Goal: Information Seeking & Learning: Learn about a topic

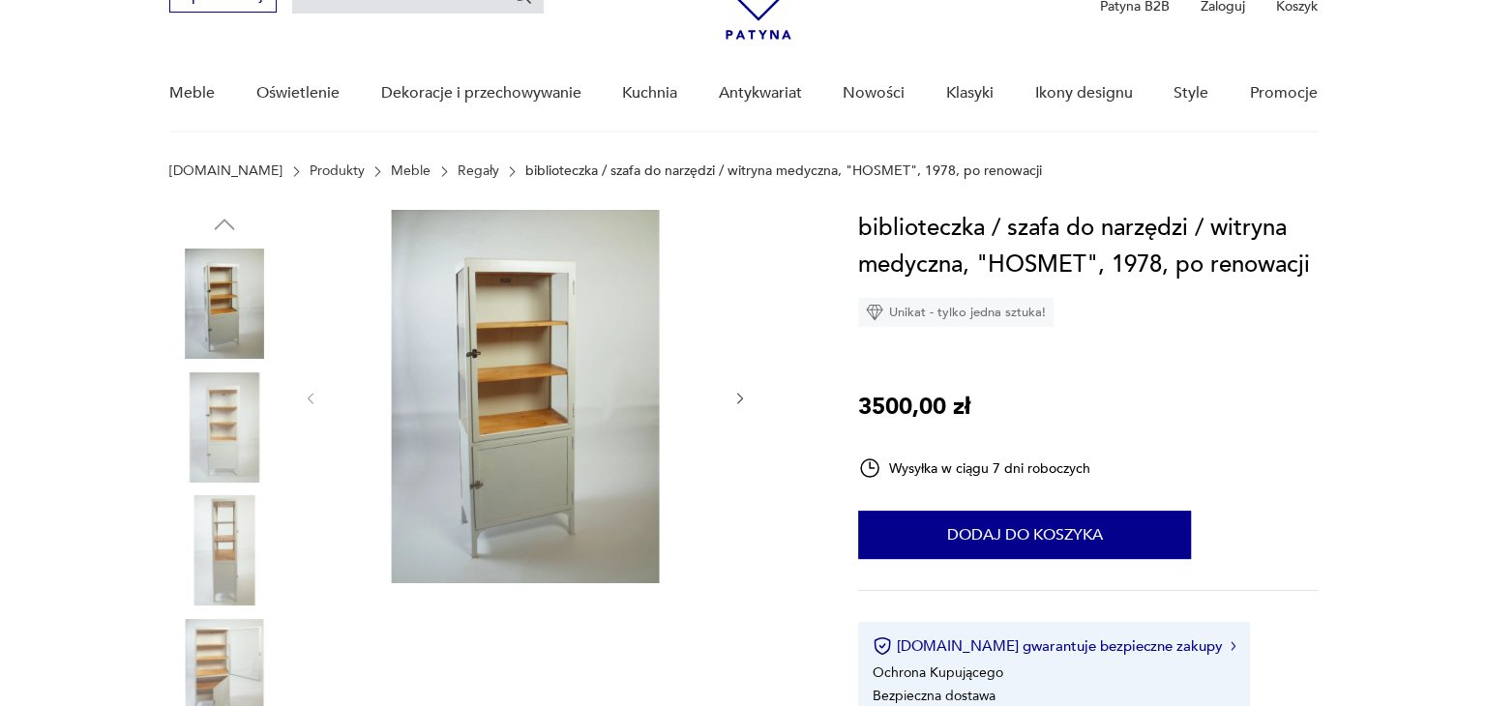
scroll to position [193, 0]
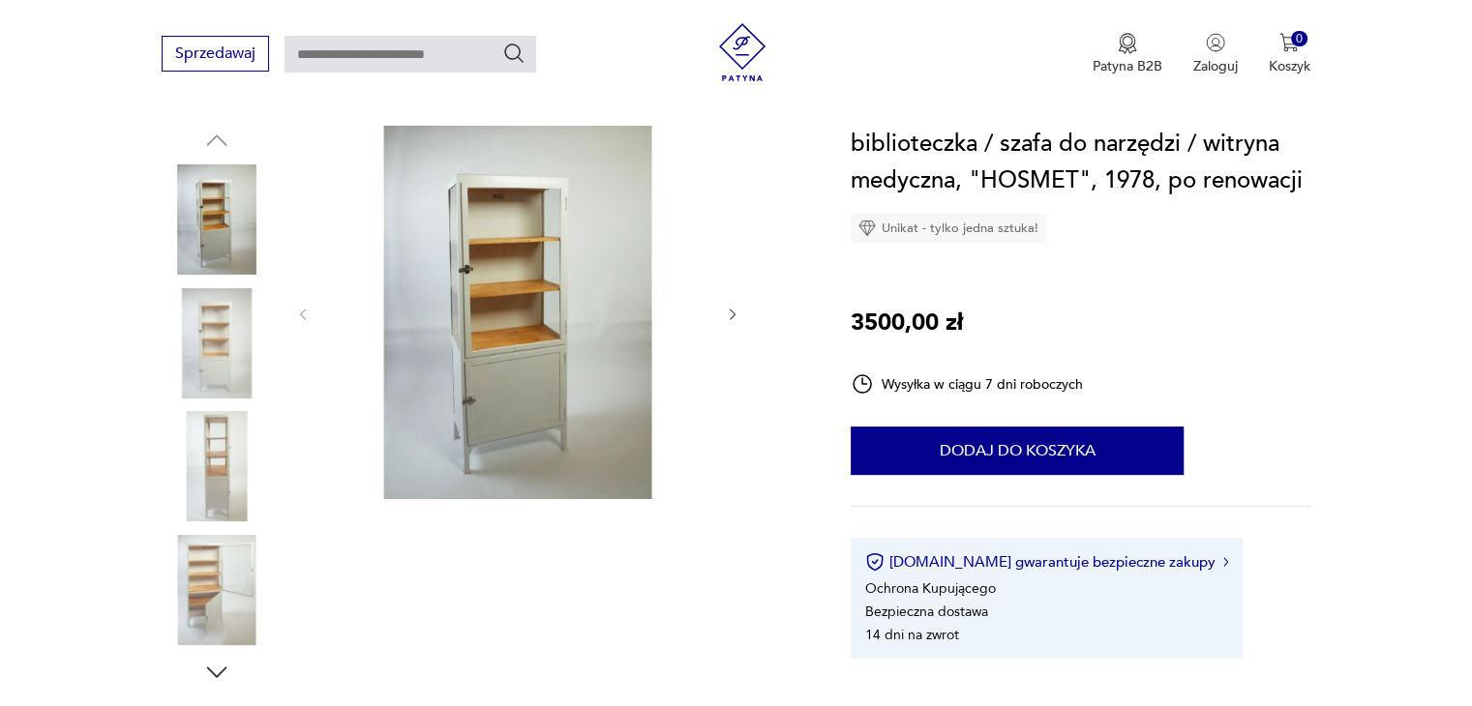
click at [545, 335] on img at bounding box center [517, 312] width 373 height 373
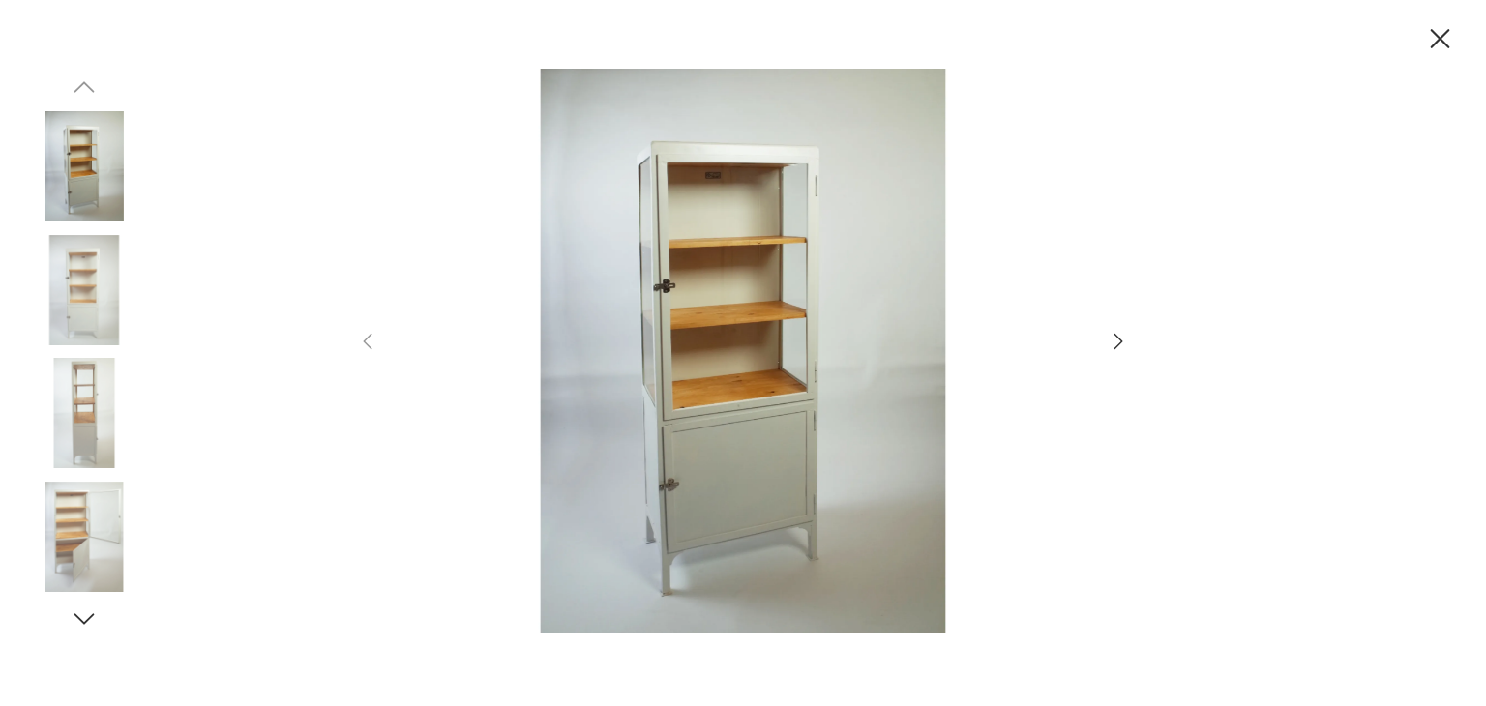
scroll to position [0, 0]
click at [1116, 340] on icon "button" at bounding box center [1118, 341] width 23 height 23
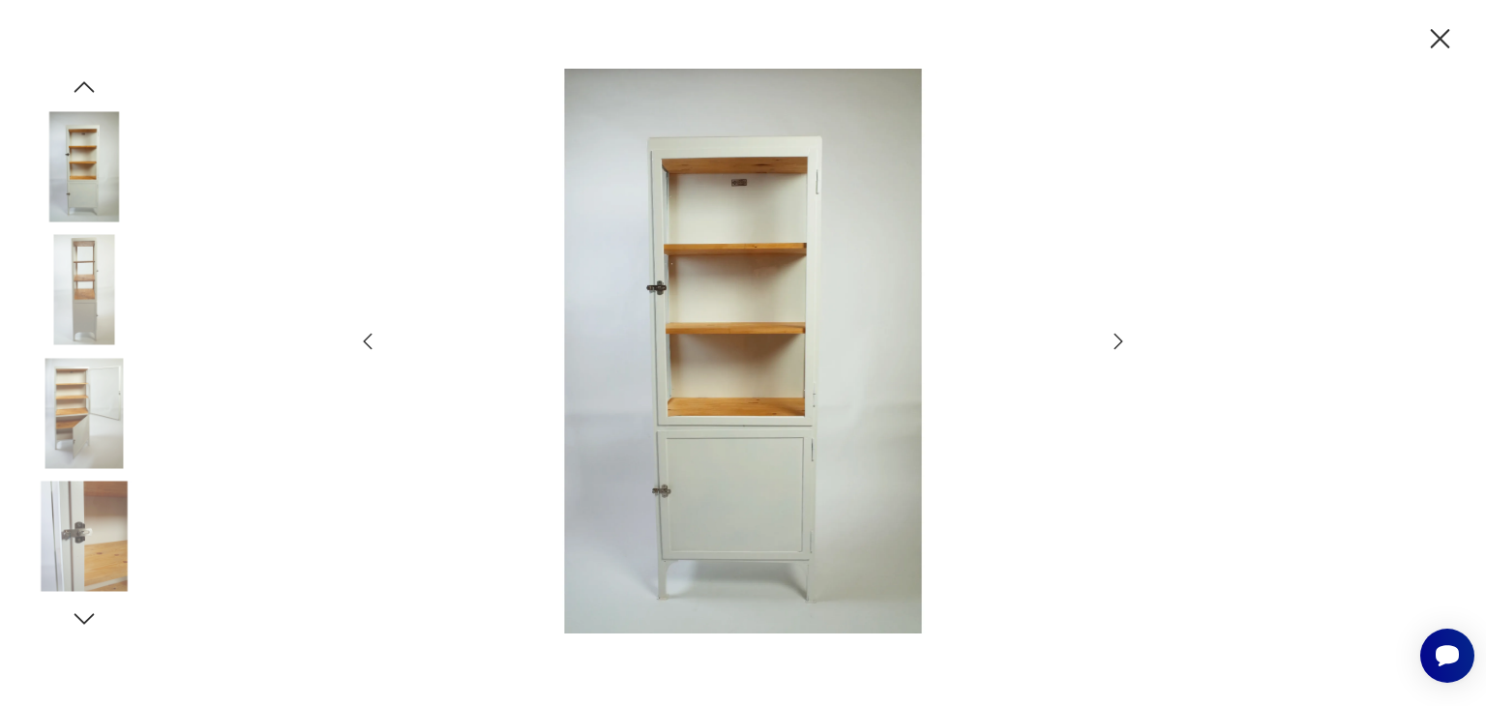
click at [1116, 340] on icon "button" at bounding box center [1118, 341] width 23 height 23
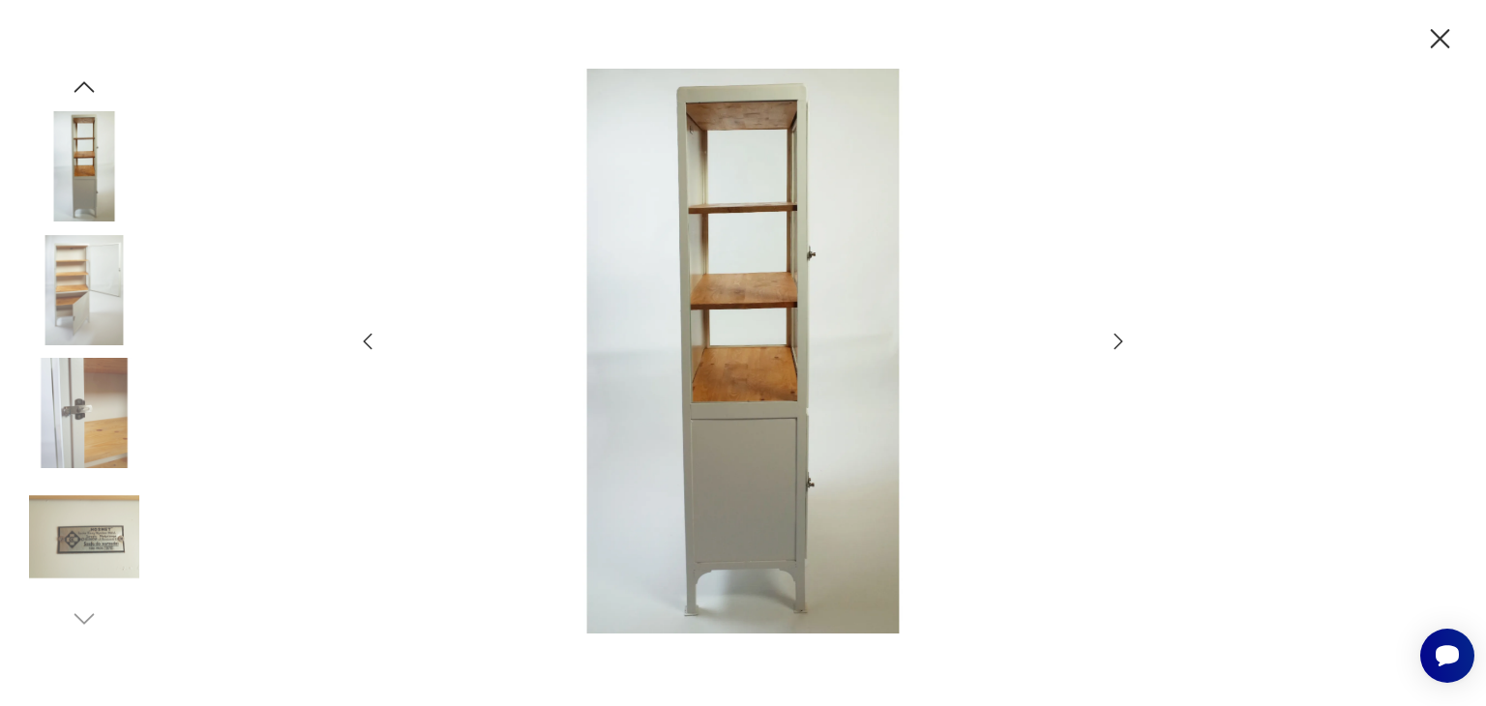
click at [1116, 340] on icon "button" at bounding box center [1118, 341] width 23 height 23
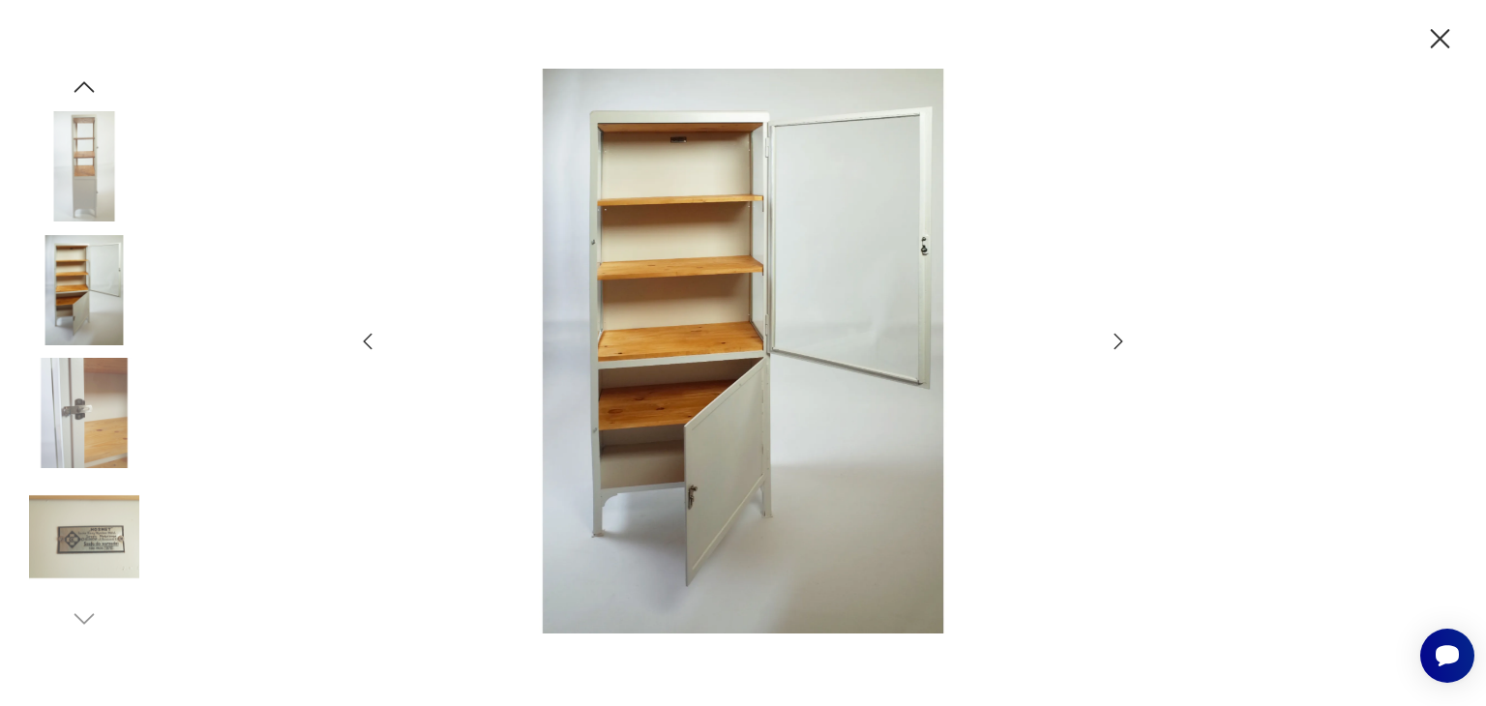
click at [1116, 340] on icon "button" at bounding box center [1118, 341] width 23 height 23
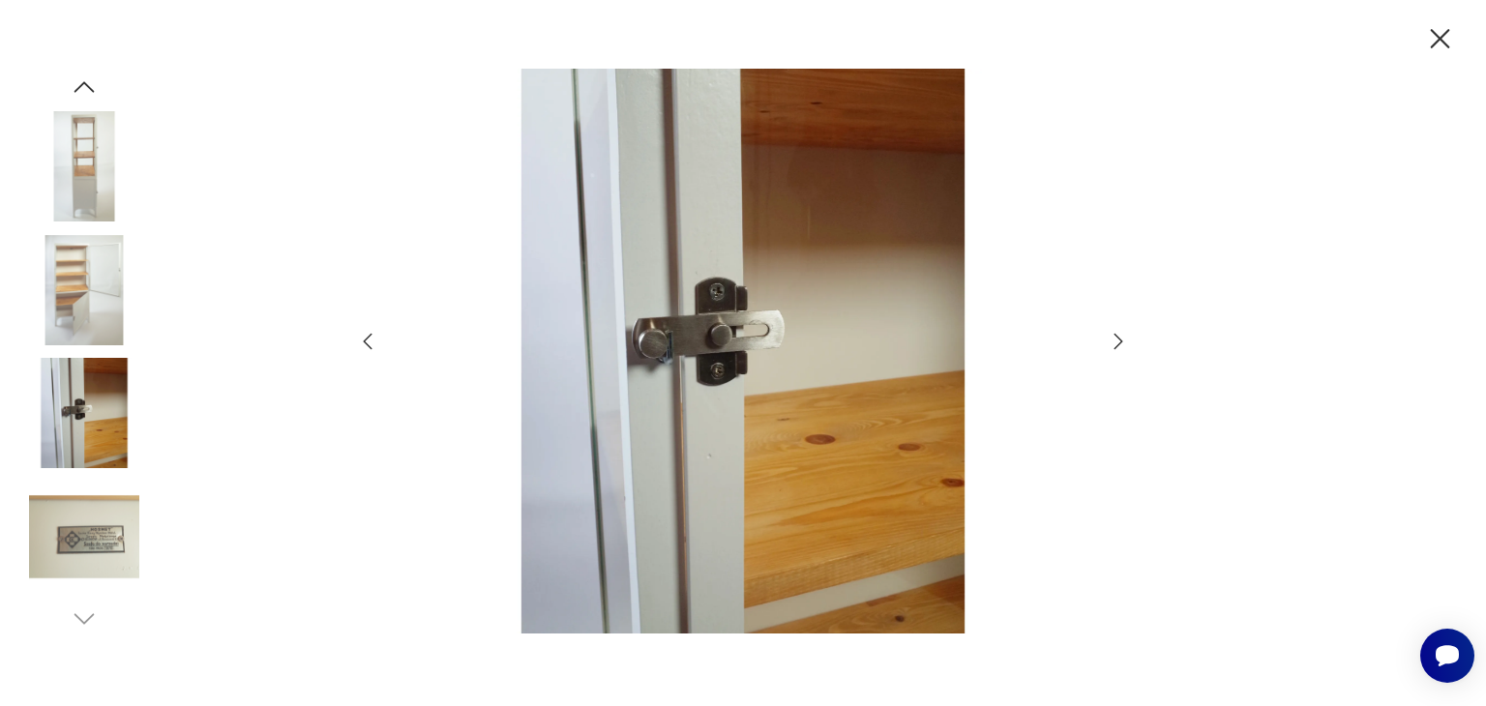
click at [1436, 43] on icon "button" at bounding box center [1440, 38] width 19 height 19
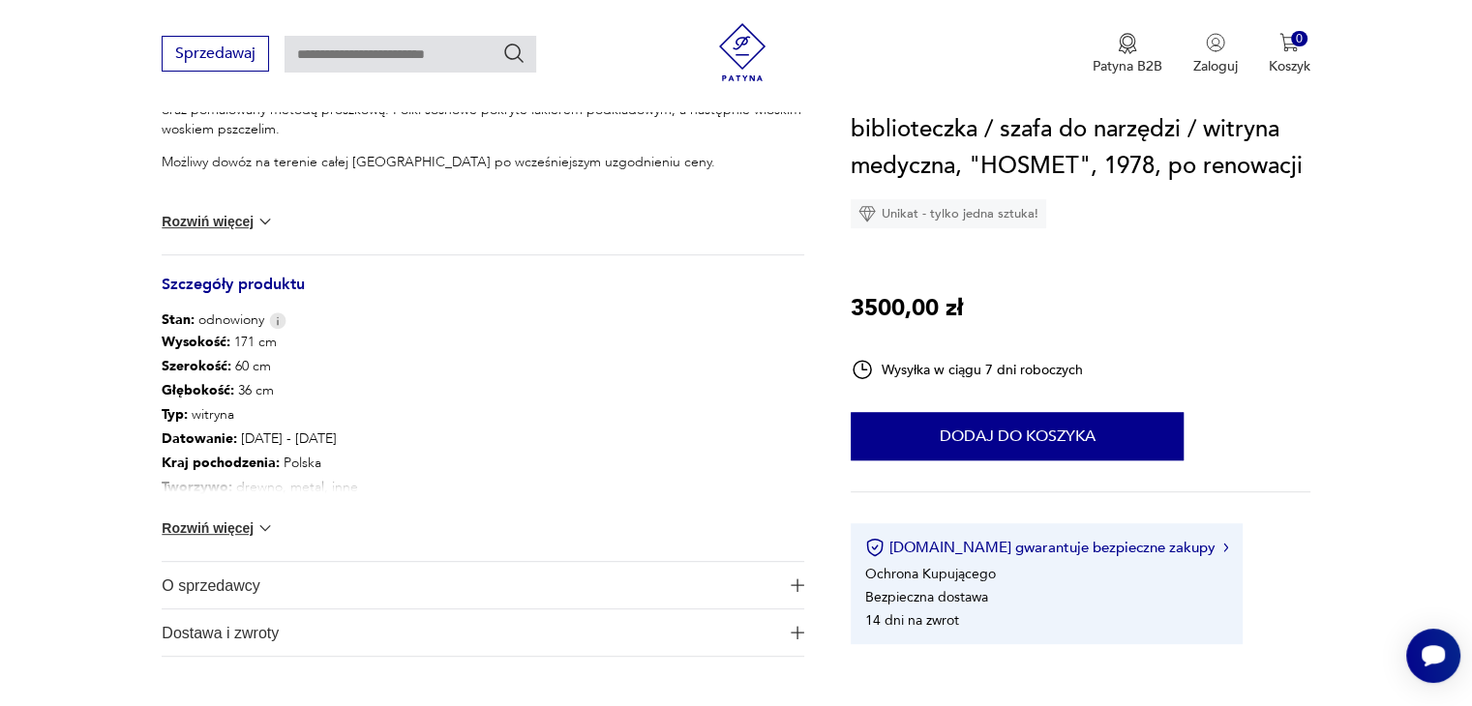
scroll to position [871, 0]
click at [239, 530] on button "Rozwiń więcej" at bounding box center [218, 527] width 112 height 19
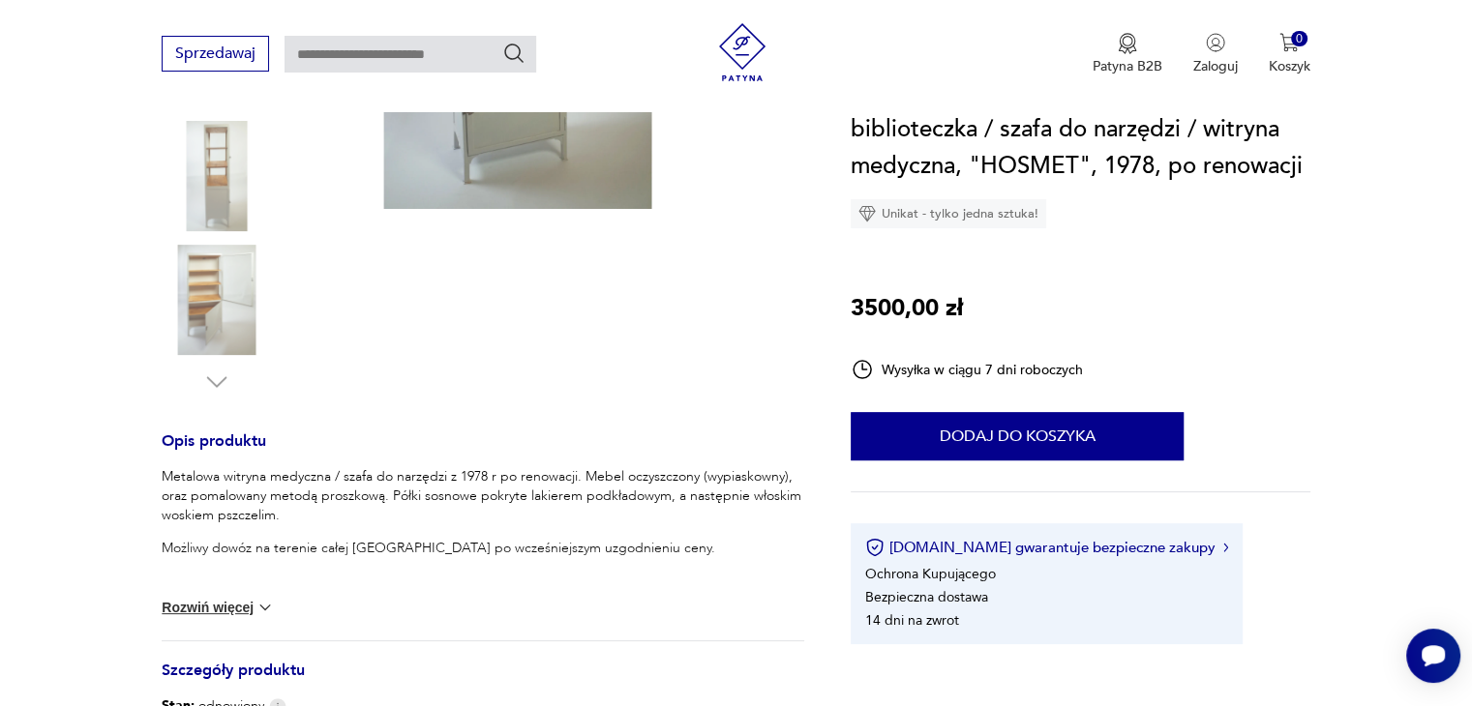
scroll to position [193, 0]
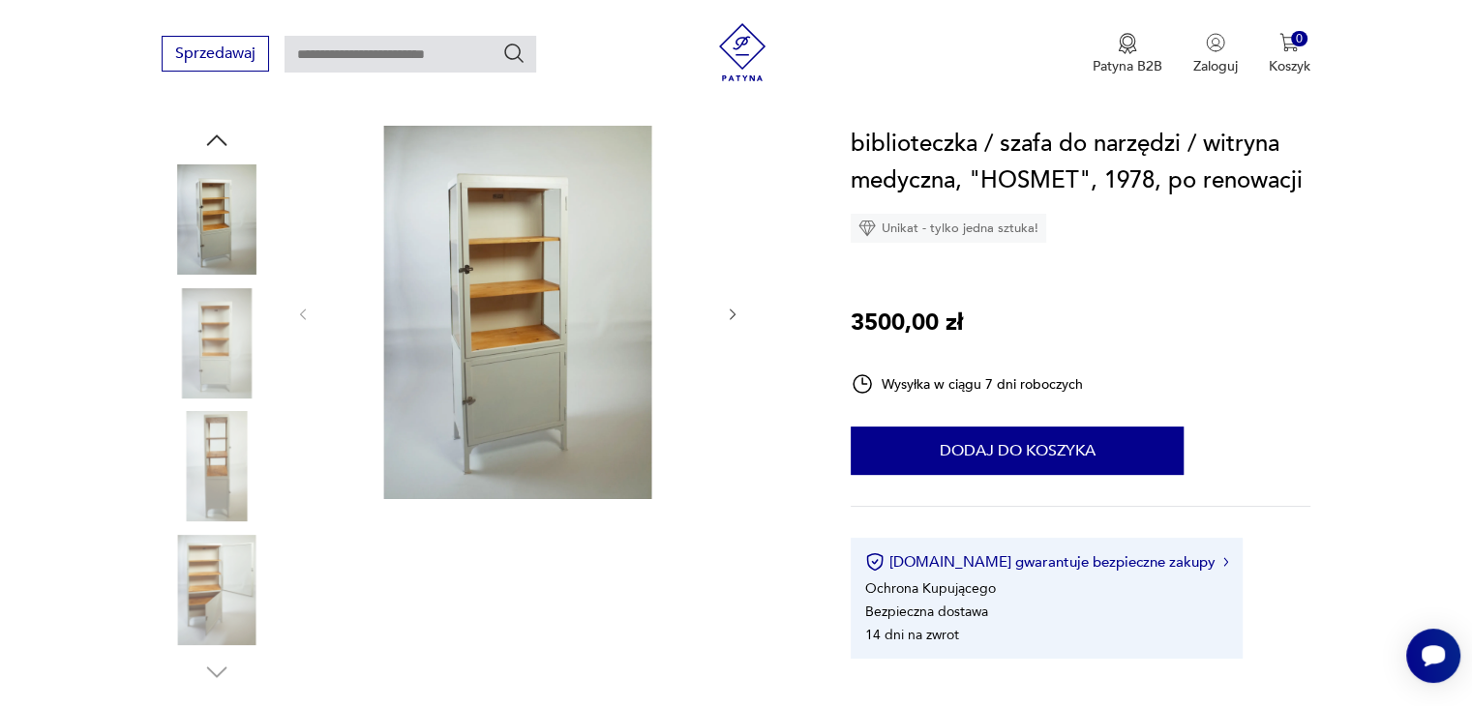
click at [243, 262] on img at bounding box center [217, 219] width 110 height 110
click at [519, 338] on img at bounding box center [517, 312] width 373 height 373
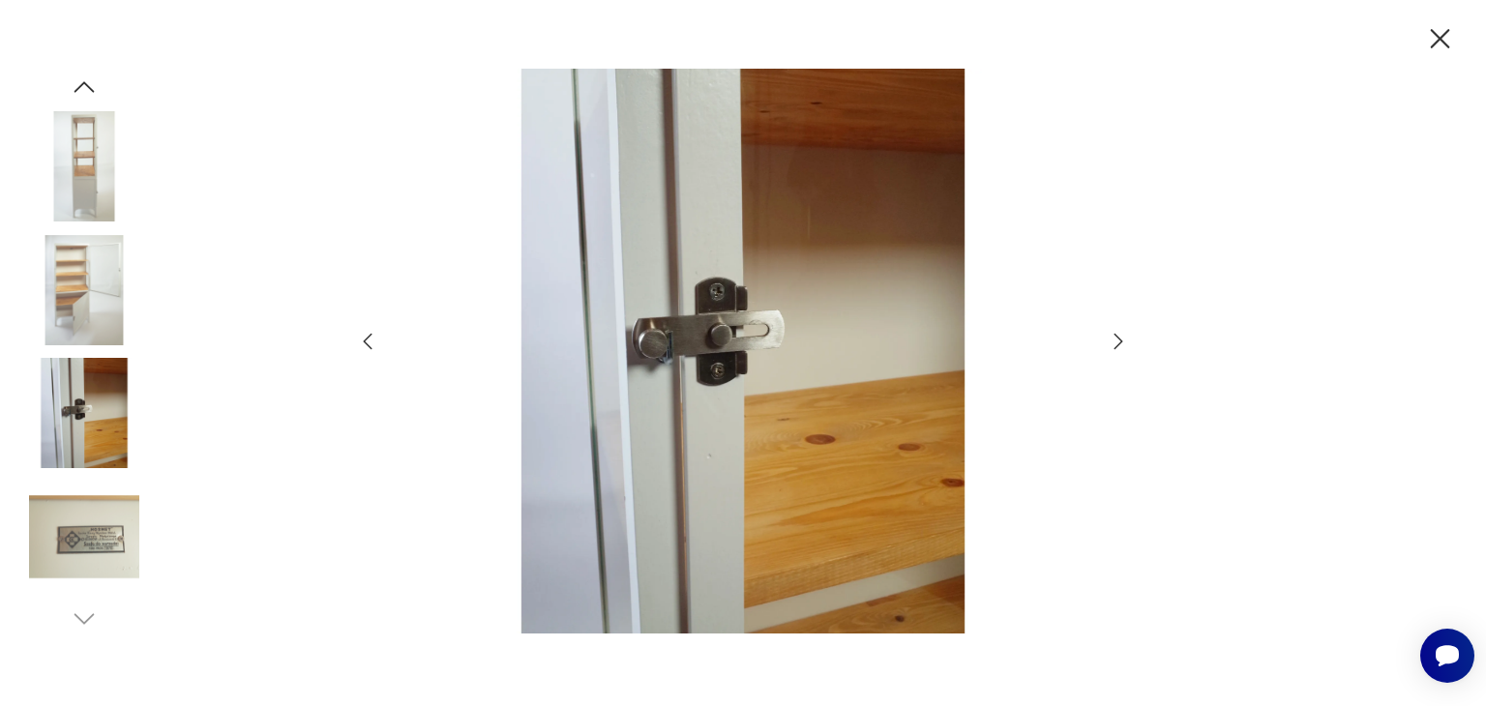
click at [1115, 345] on icon "button" at bounding box center [1118, 341] width 23 height 23
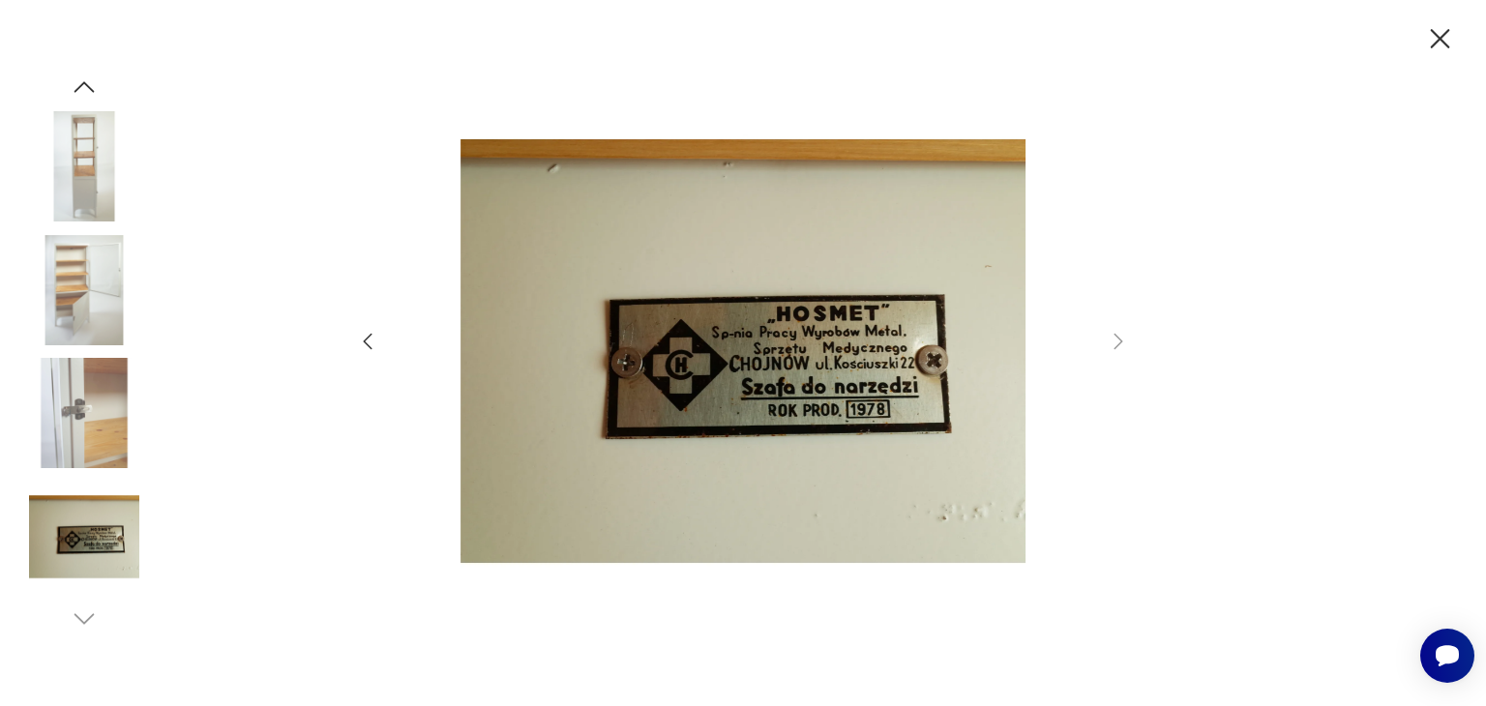
click at [362, 338] on icon "button" at bounding box center [367, 341] width 23 height 23
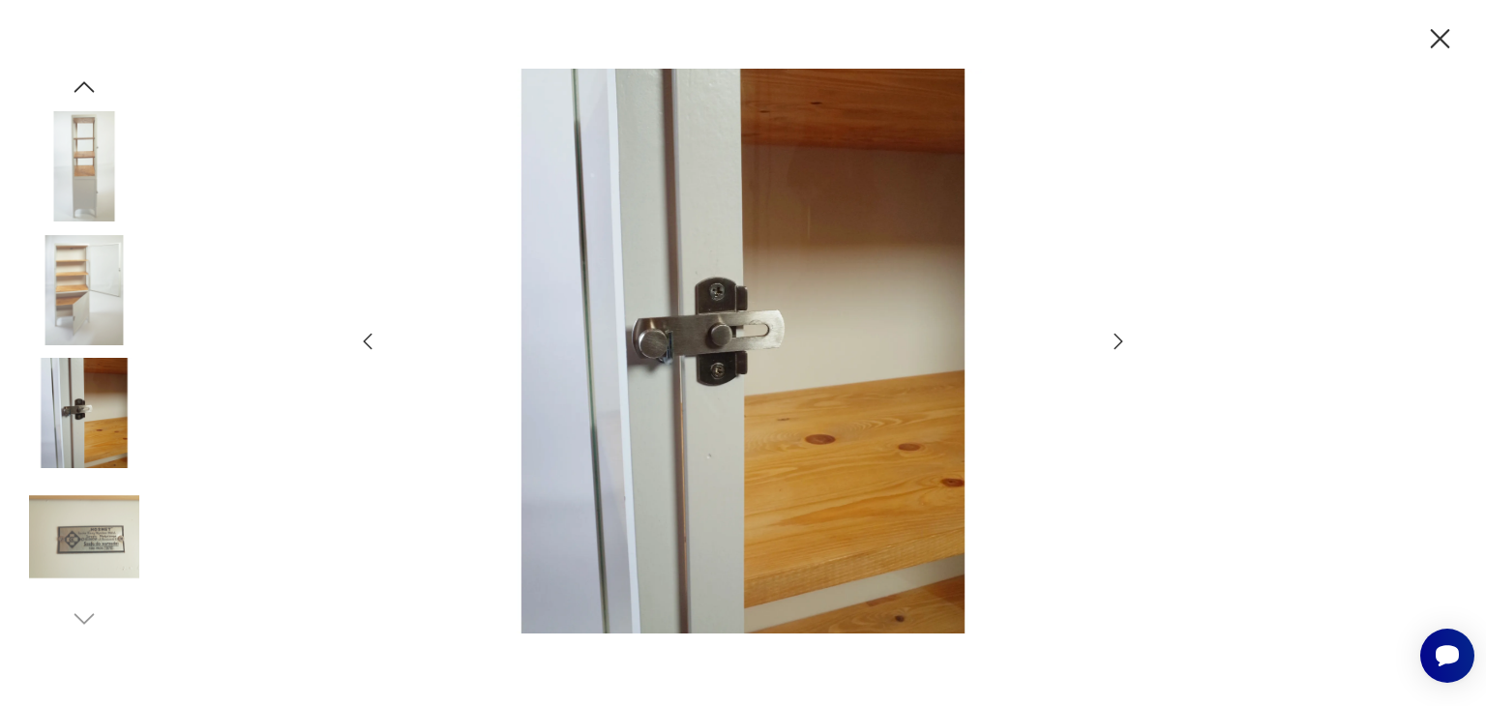
click at [362, 338] on icon "button" at bounding box center [367, 341] width 23 height 23
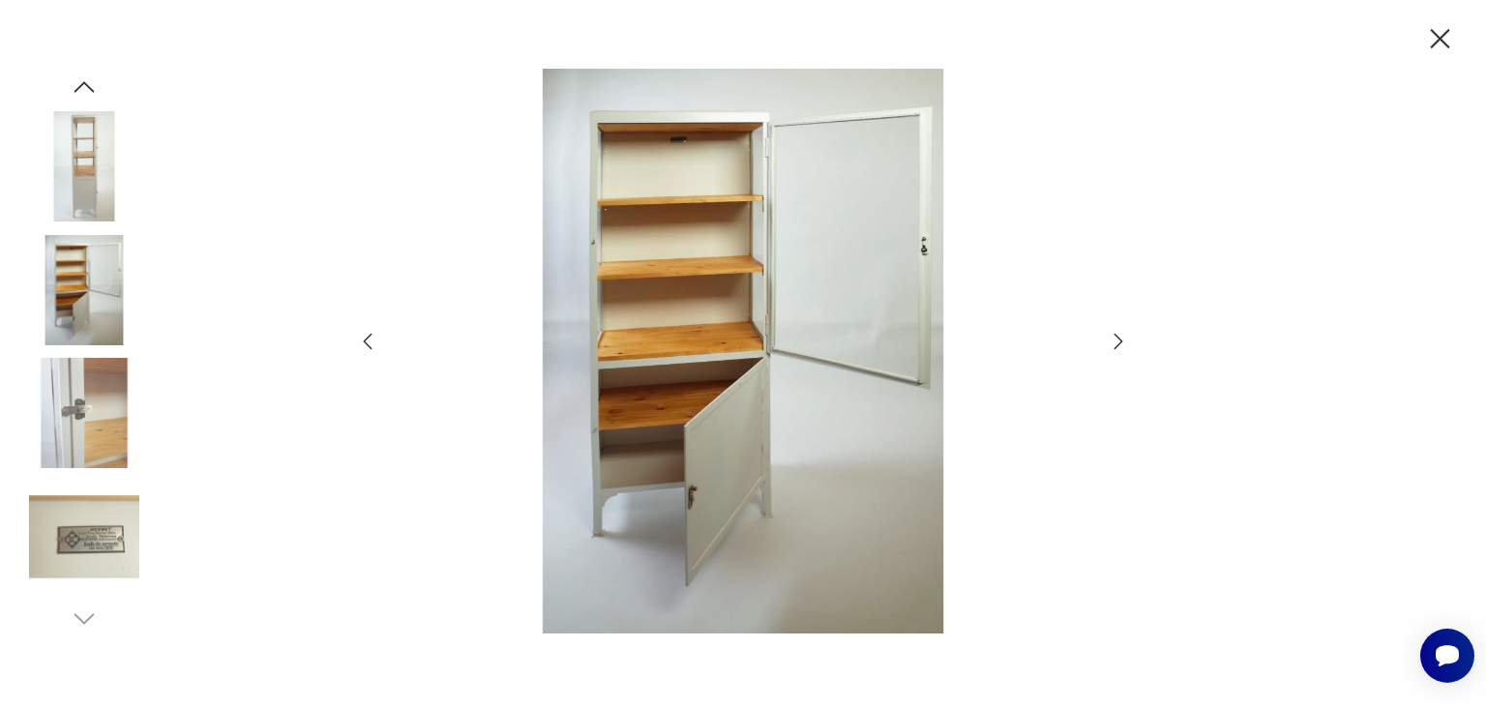
click at [362, 338] on icon "button" at bounding box center [367, 341] width 23 height 23
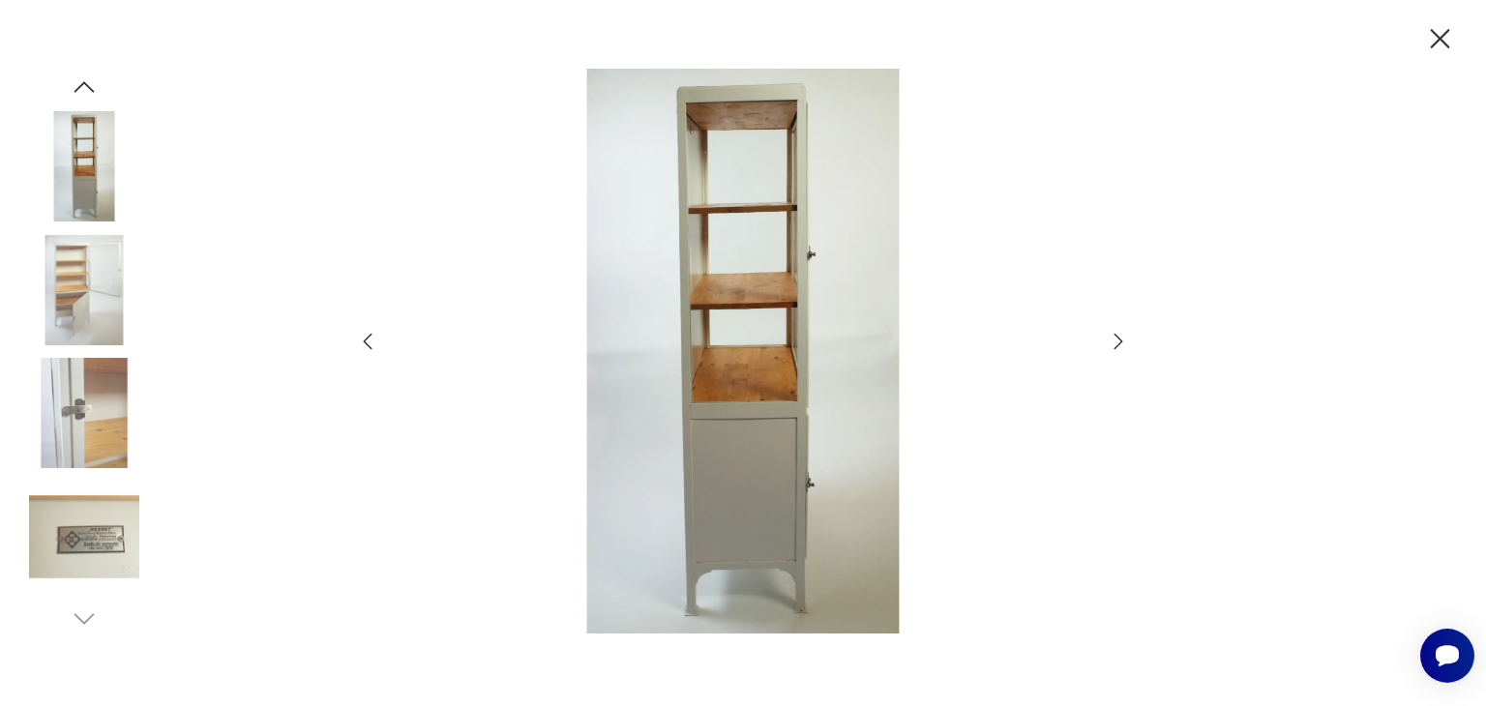
click at [362, 338] on icon "button" at bounding box center [367, 341] width 23 height 23
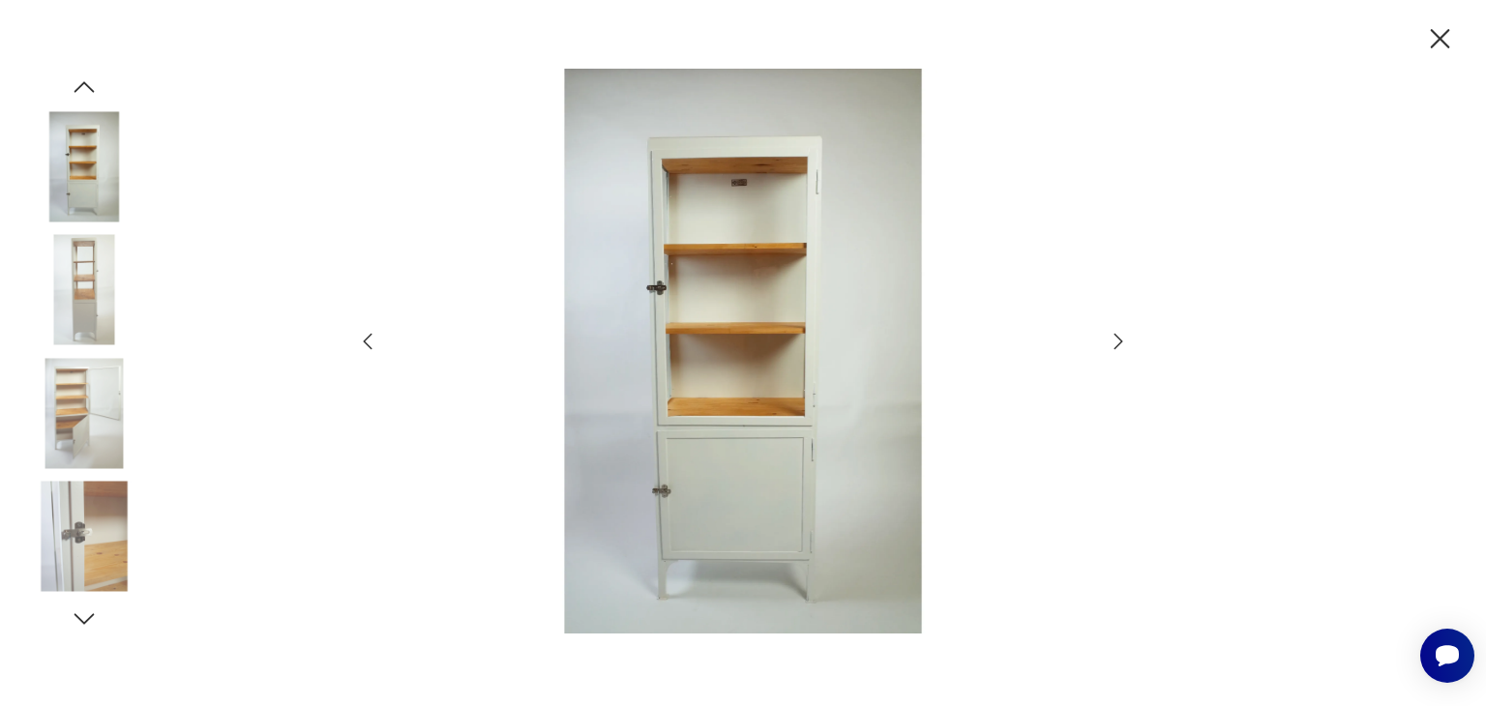
click at [362, 338] on icon "button" at bounding box center [367, 341] width 23 height 23
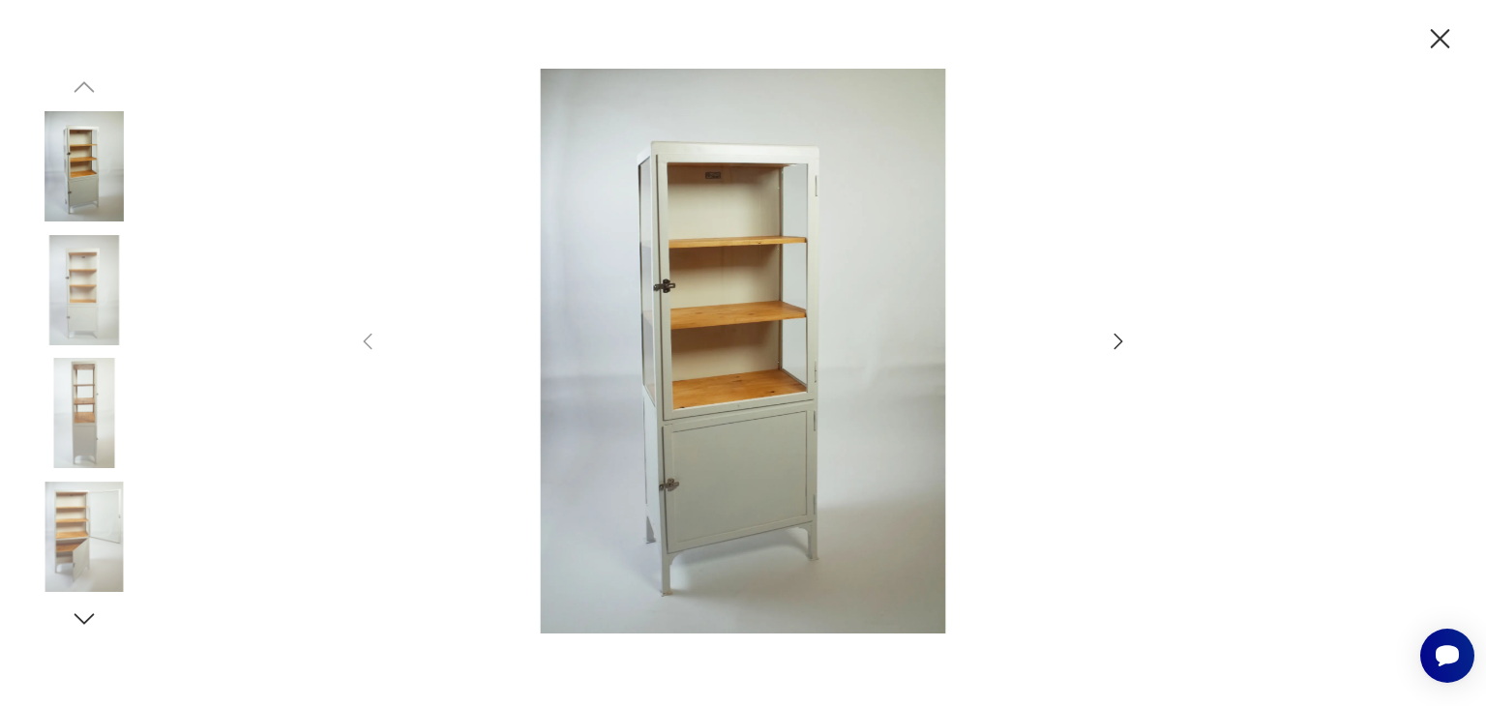
click at [1434, 39] on icon "button" at bounding box center [1440, 39] width 34 height 34
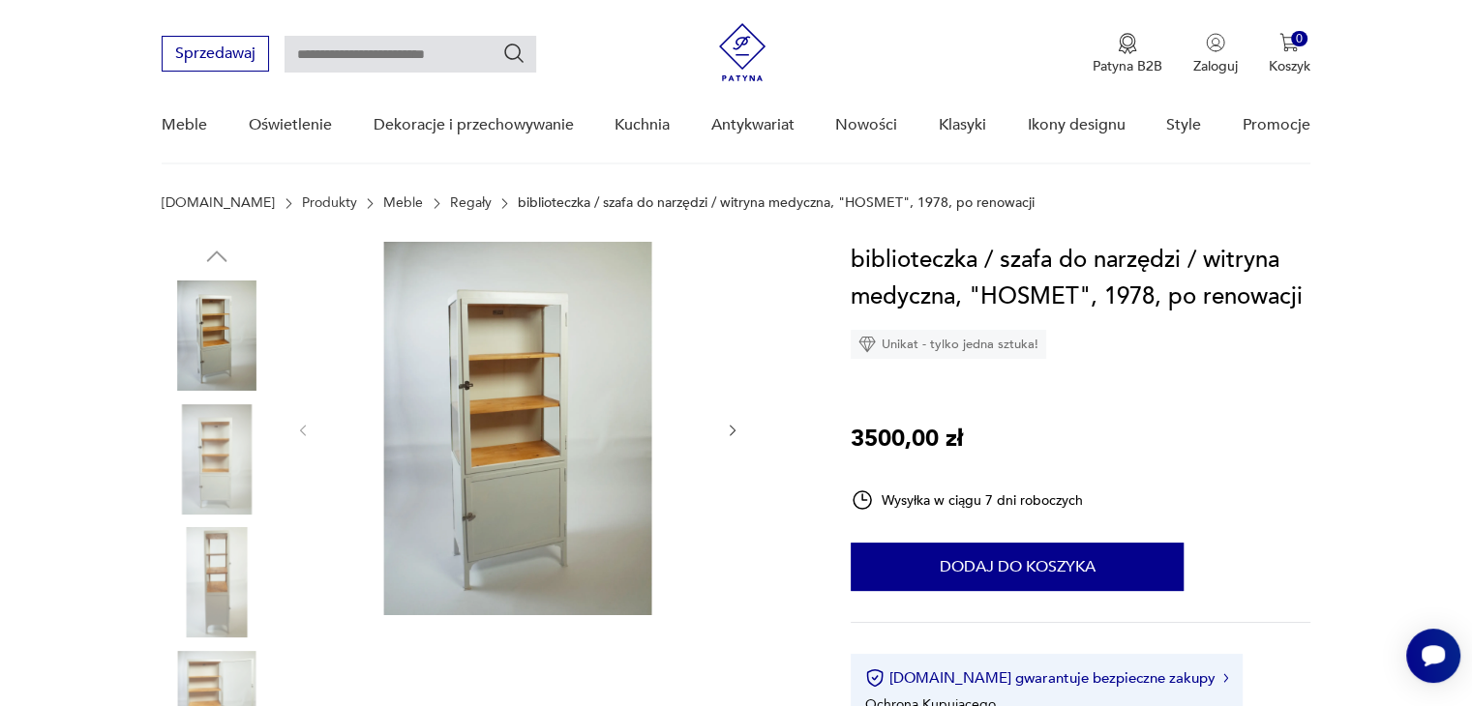
scroll to position [0, 0]
